Goal: Task Accomplishment & Management: Complete application form

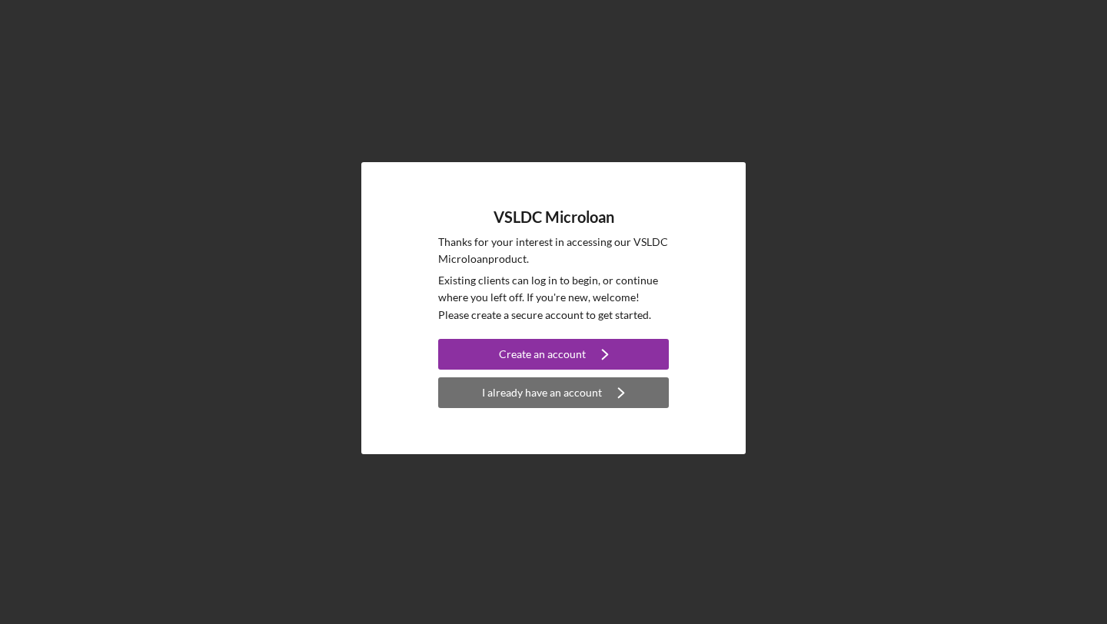
click at [540, 400] on div "I already have an account" at bounding box center [542, 392] width 120 height 31
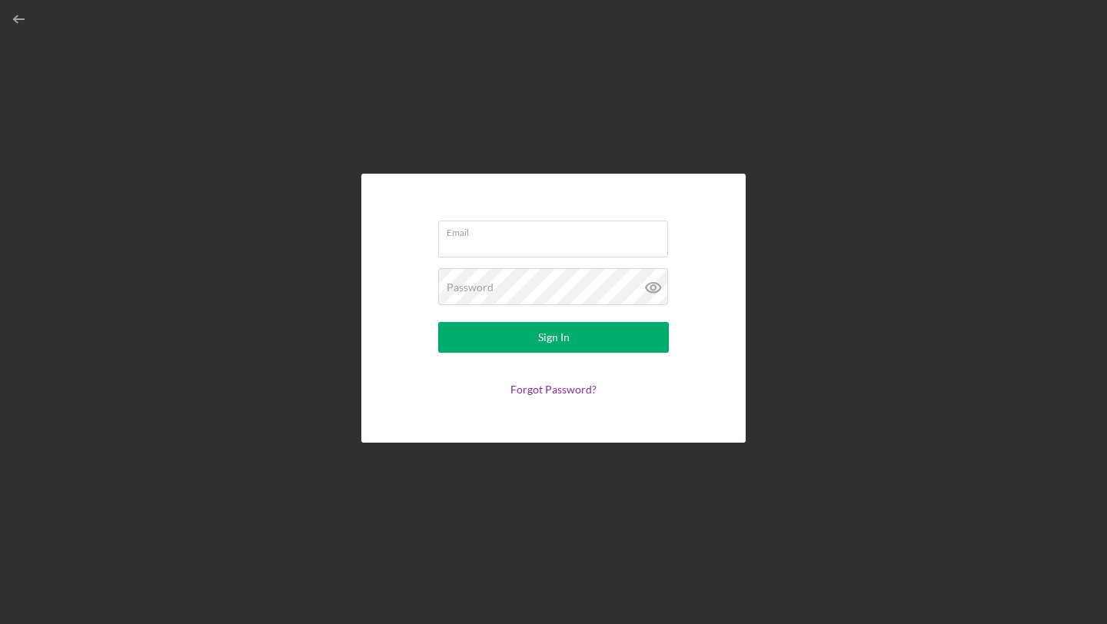
type input "[EMAIL_ADDRESS][DOMAIN_NAME]"
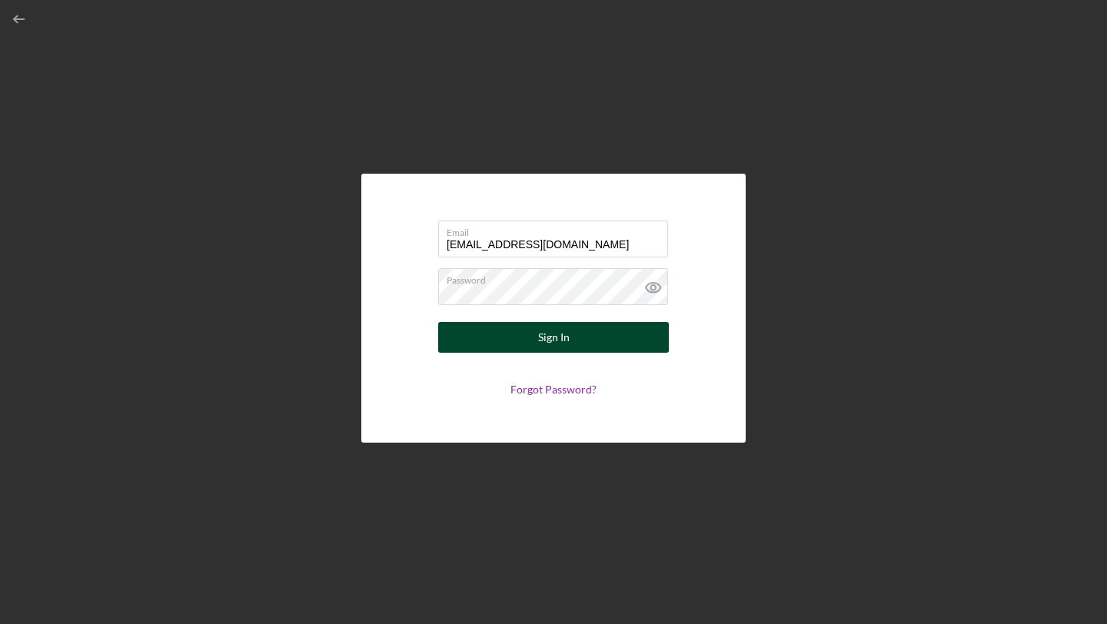
click at [503, 335] on button "Sign In" at bounding box center [553, 337] width 231 height 31
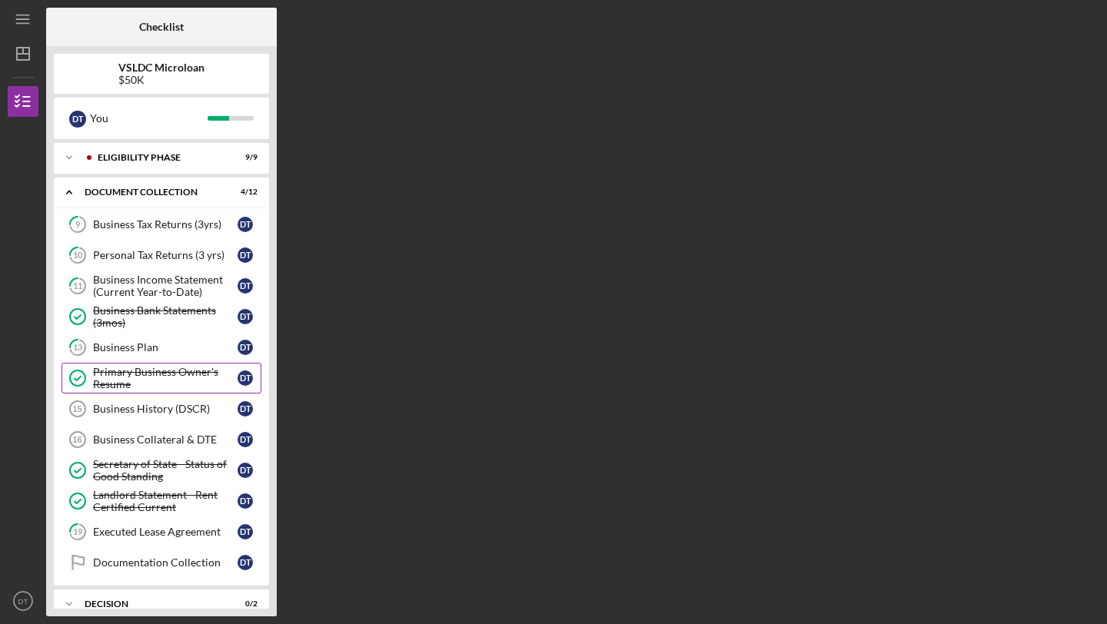
scroll to position [88, 0]
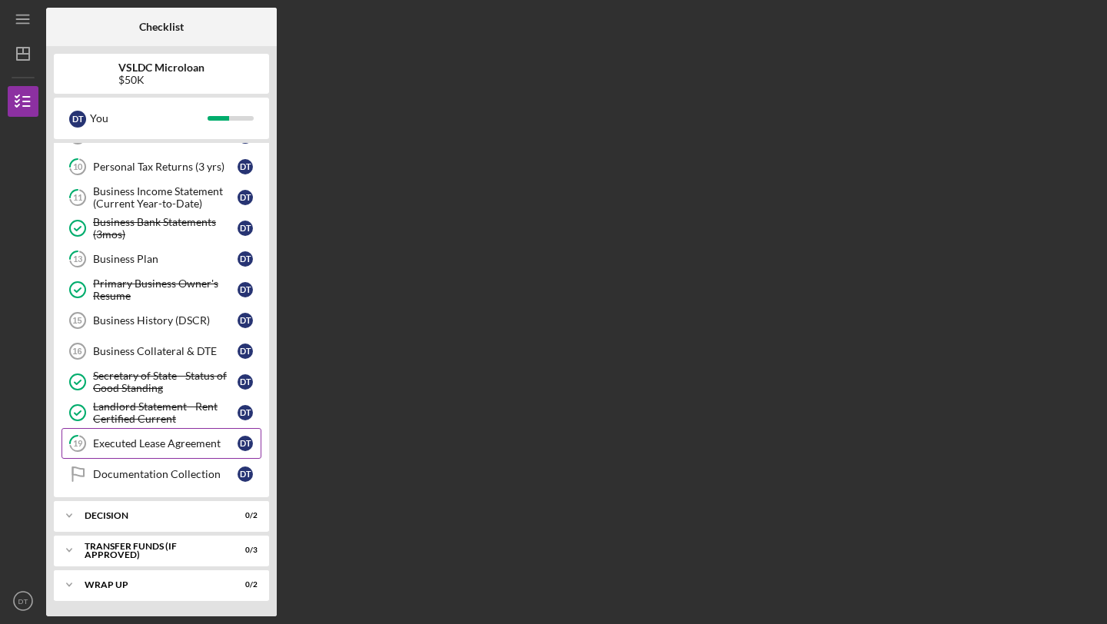
click at [138, 452] on link "19 Executed Lease Agreement D T" at bounding box center [161, 443] width 200 height 31
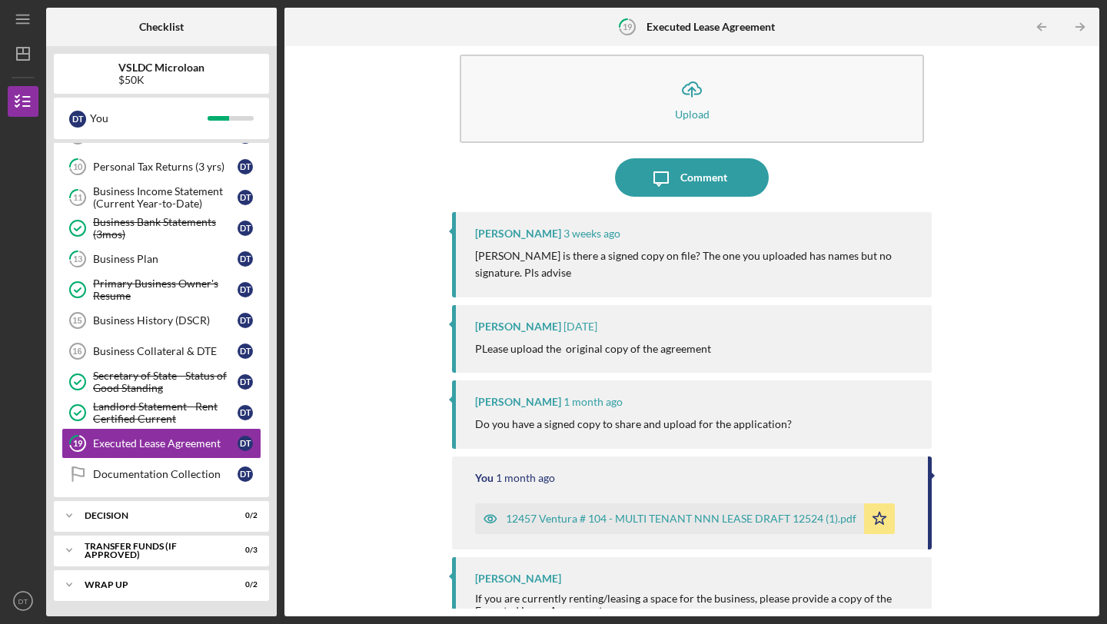
scroll to position [50, 0]
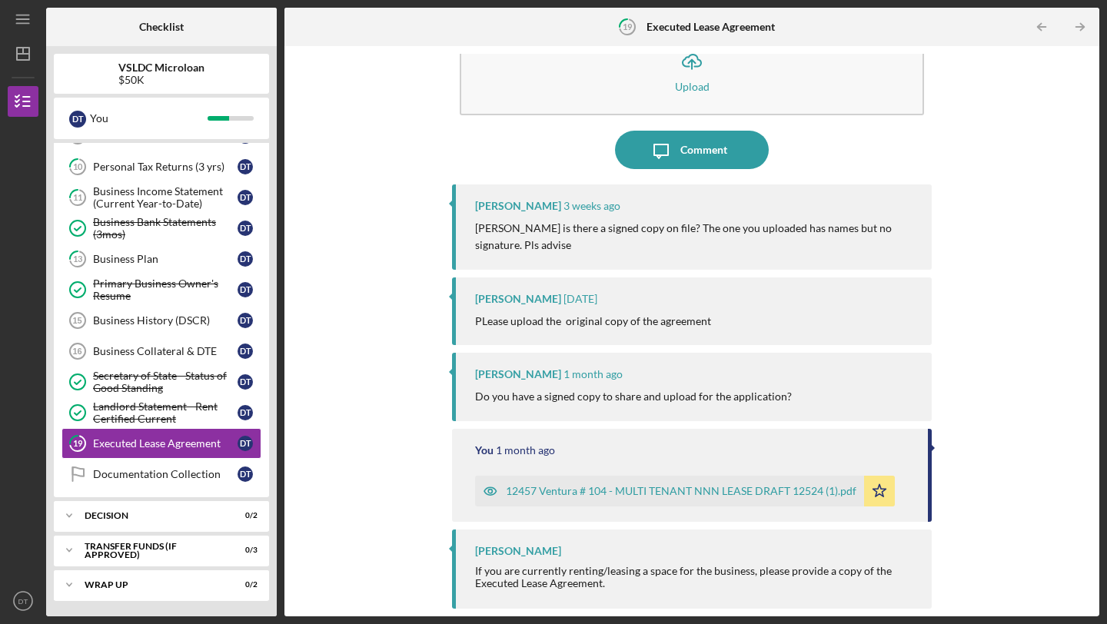
click at [577, 487] on div "12457 Ventura # 104 - MULTI TENANT NNN LEASE DRAFT 12524 (1).pdf" at bounding box center [681, 491] width 351 height 12
